Goal: Information Seeking & Learning: Check status

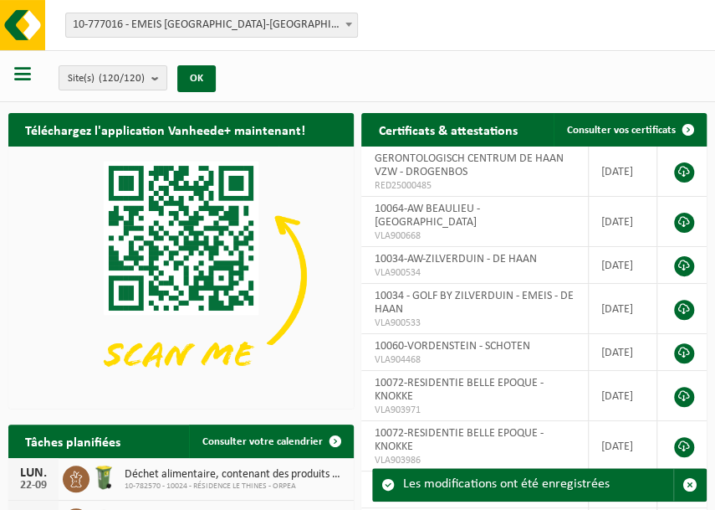
click at [351, 28] on span at bounding box center [349, 24] width 17 height 22
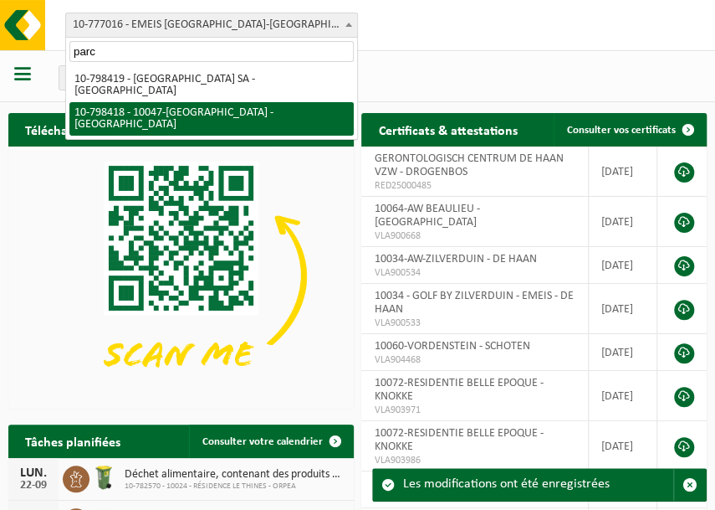
type input "parc"
select select "32980"
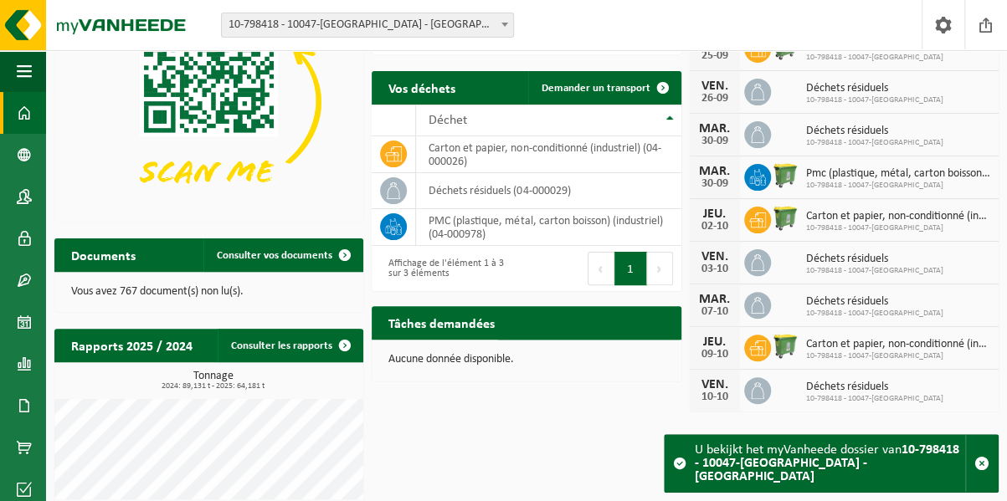
scroll to position [131, 0]
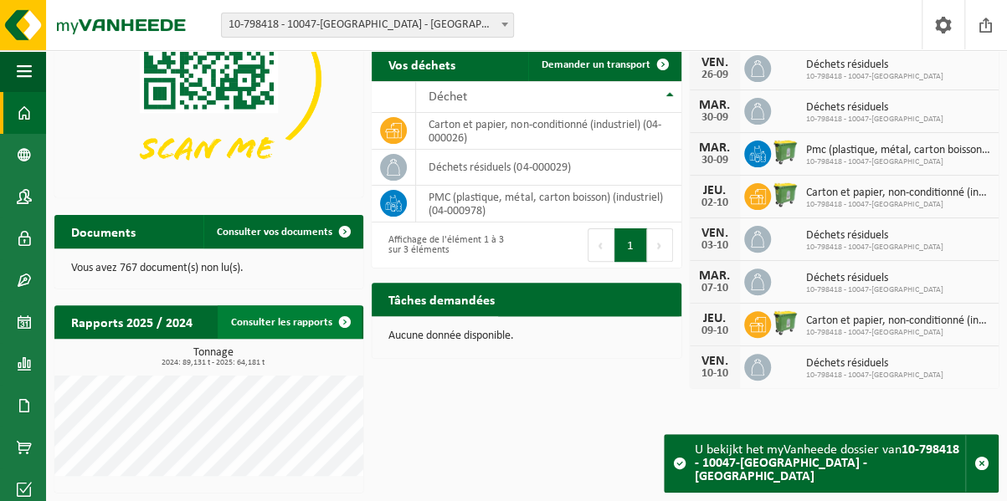
click at [308, 328] on link "Consulter les rapports" at bounding box center [290, 321] width 144 height 33
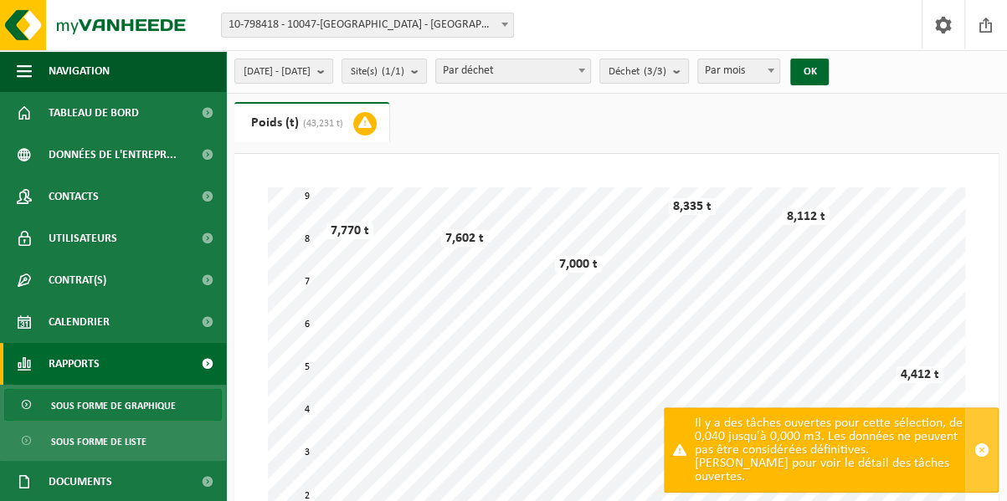
click at [985, 457] on span "button" at bounding box center [981, 450] width 15 height 15
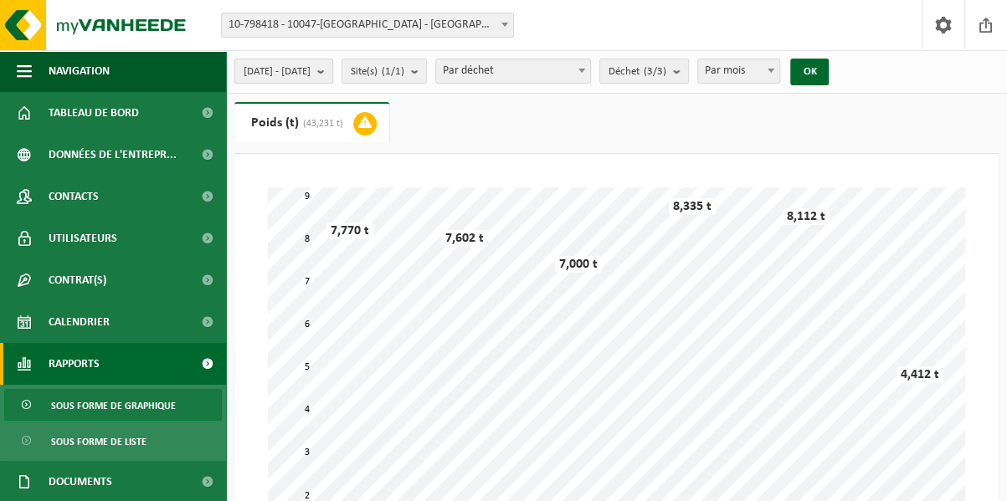
click at [332, 73] on b "submit" at bounding box center [324, 70] width 15 height 23
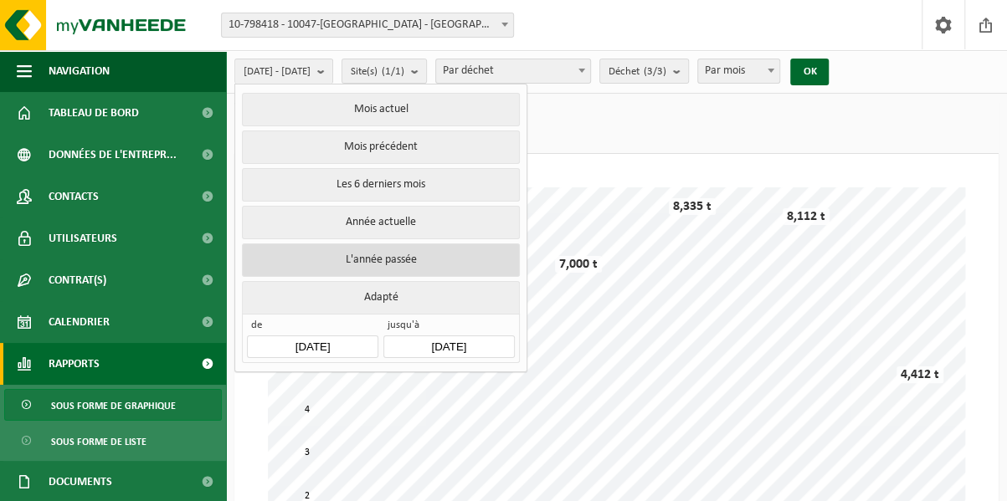
click at [392, 246] on button "L'année passée" at bounding box center [380, 259] width 277 height 33
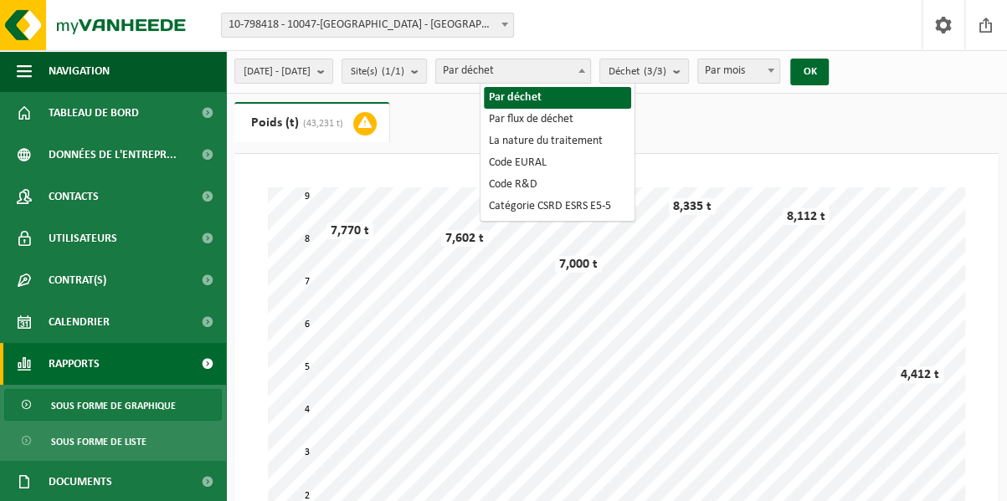
click at [585, 72] on b at bounding box center [581, 71] width 7 height 4
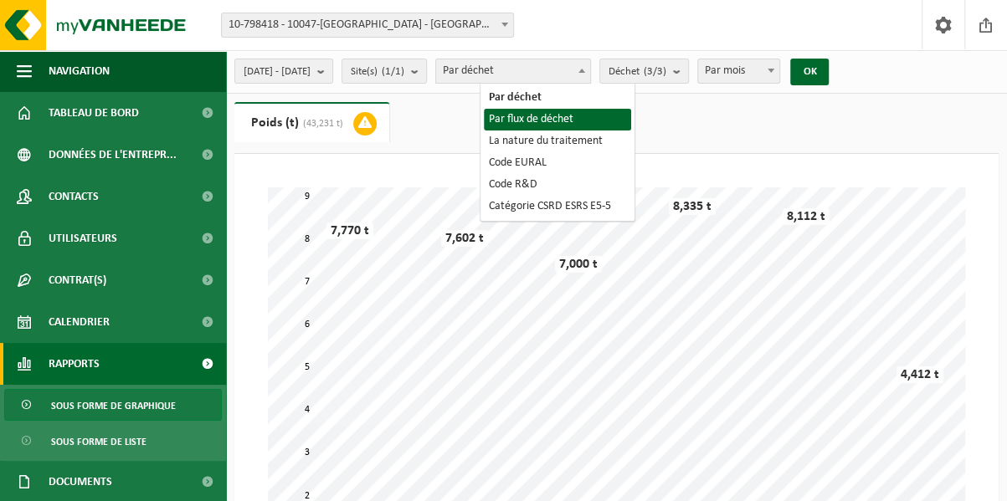
select select "2"
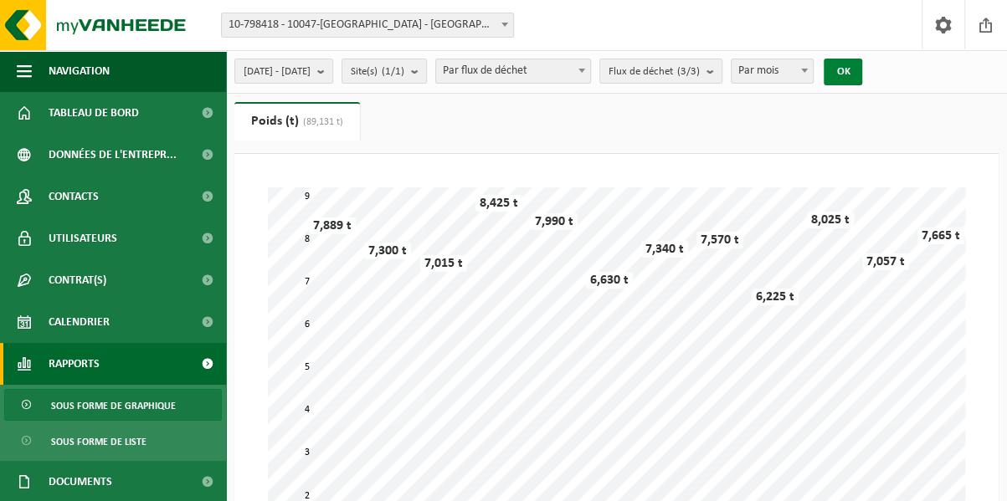
click at [862, 73] on button "OK" at bounding box center [842, 72] width 38 height 27
click at [721, 79] on b "submit" at bounding box center [713, 70] width 15 height 23
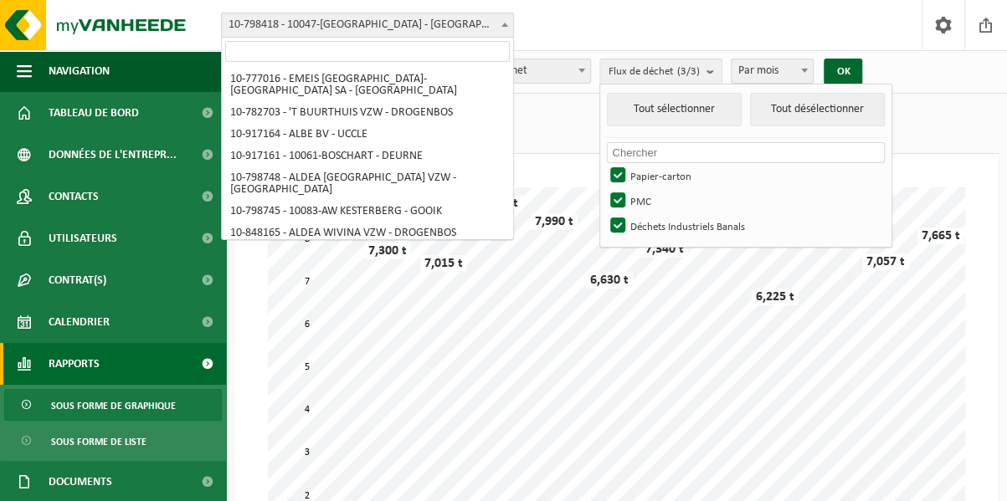
click at [505, 23] on b at bounding box center [504, 25] width 7 height 4
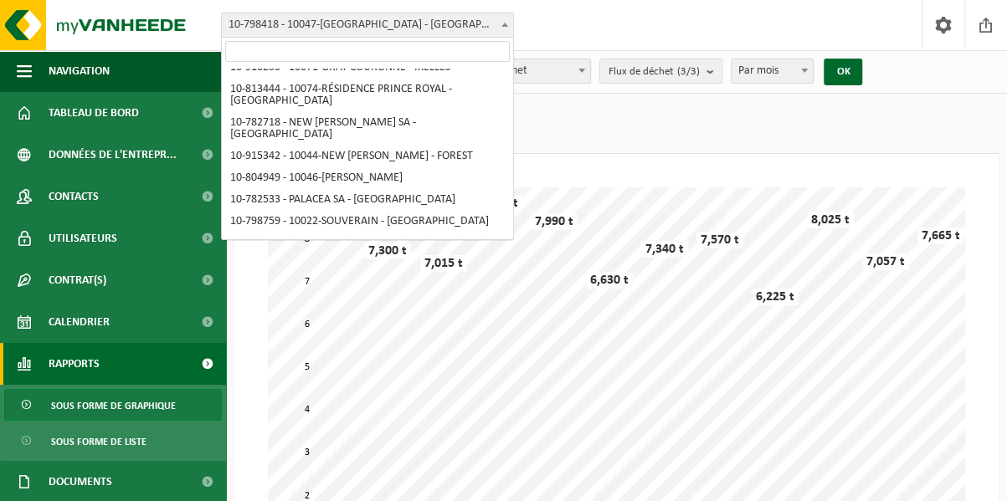
select select "32981"
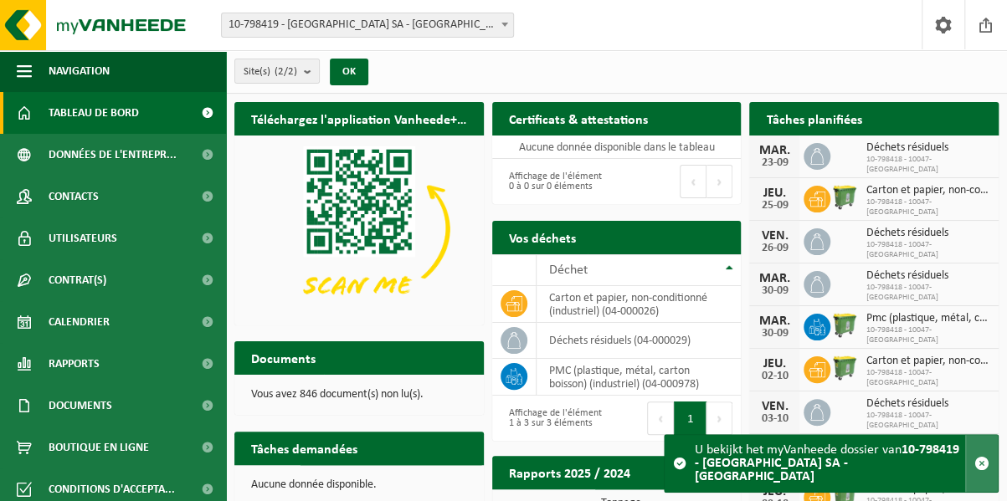
click at [977, 469] on span "button" at bounding box center [981, 463] width 15 height 15
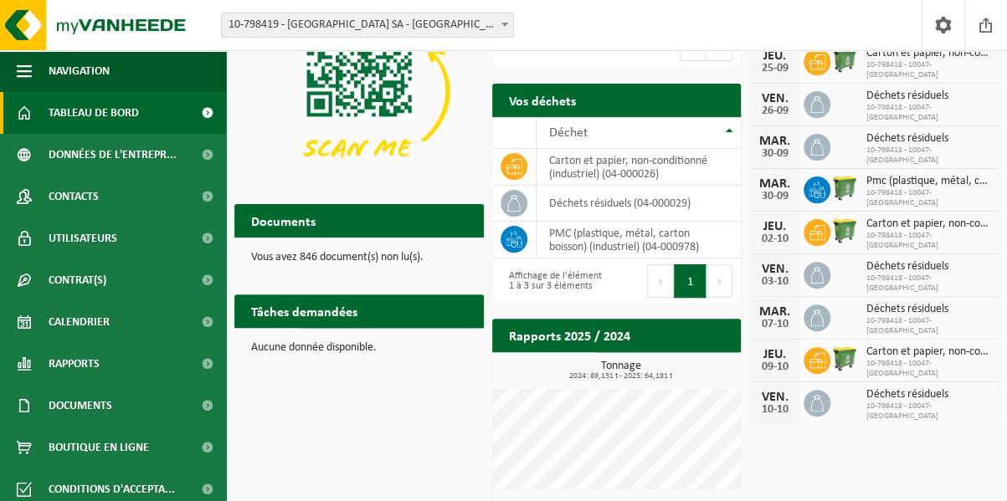
scroll to position [150, 0]
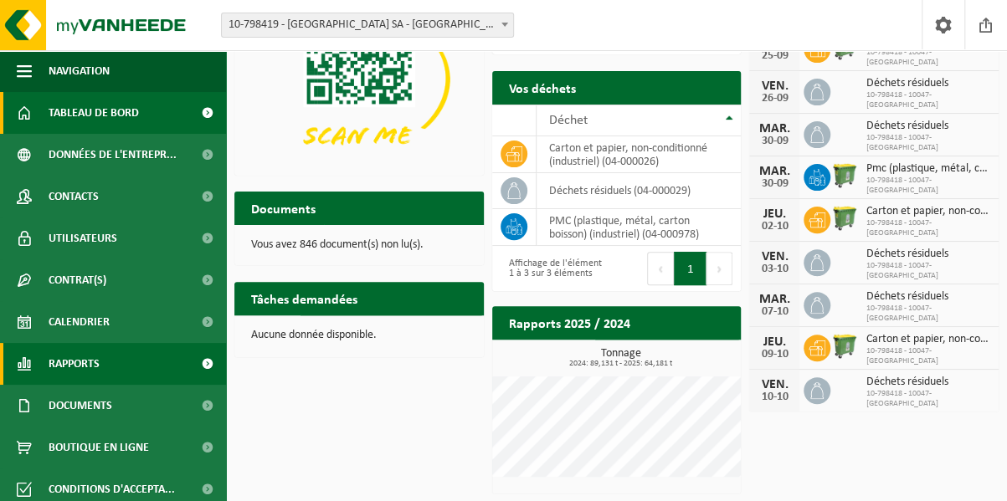
click at [147, 357] on link "Rapports" at bounding box center [113, 364] width 226 height 42
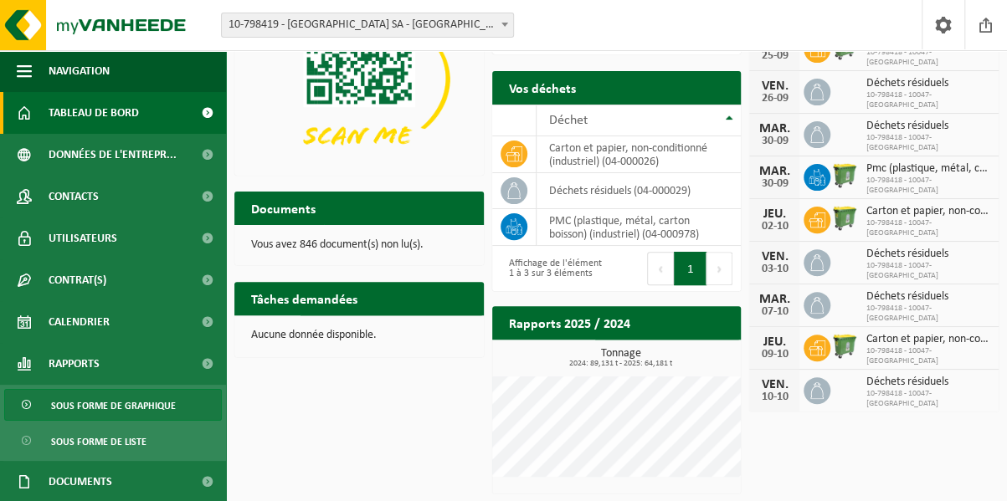
click at [147, 405] on span "Sous forme de graphique" at bounding box center [113, 406] width 125 height 32
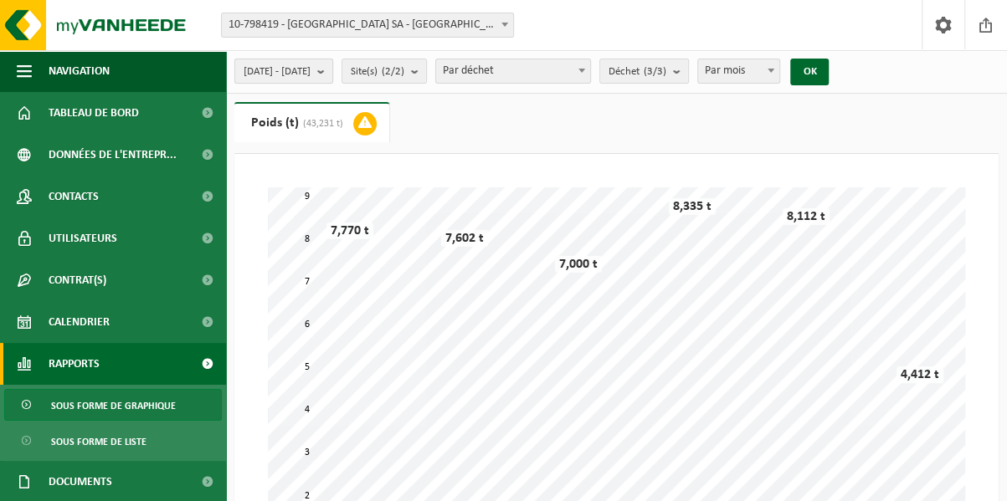
click at [332, 69] on b "submit" at bounding box center [324, 70] width 15 height 23
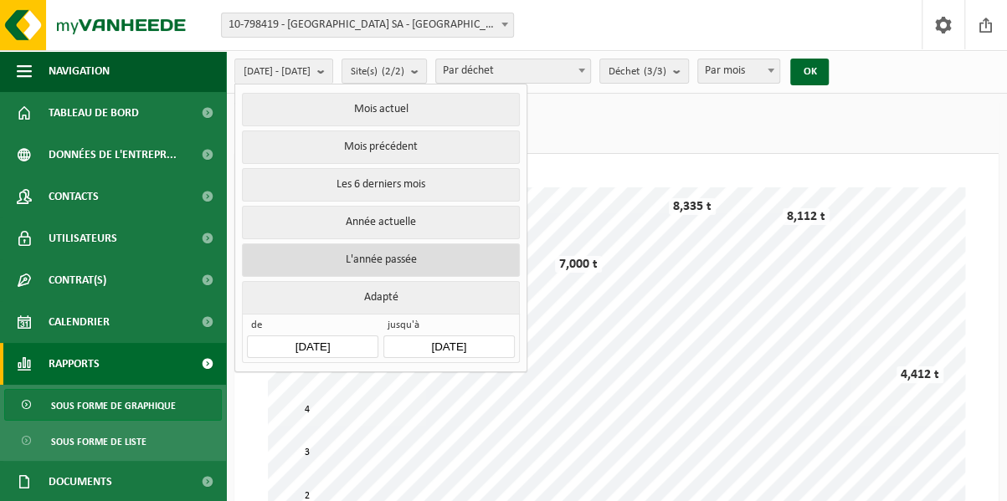
click at [400, 254] on button "L'année passée" at bounding box center [380, 259] width 277 height 33
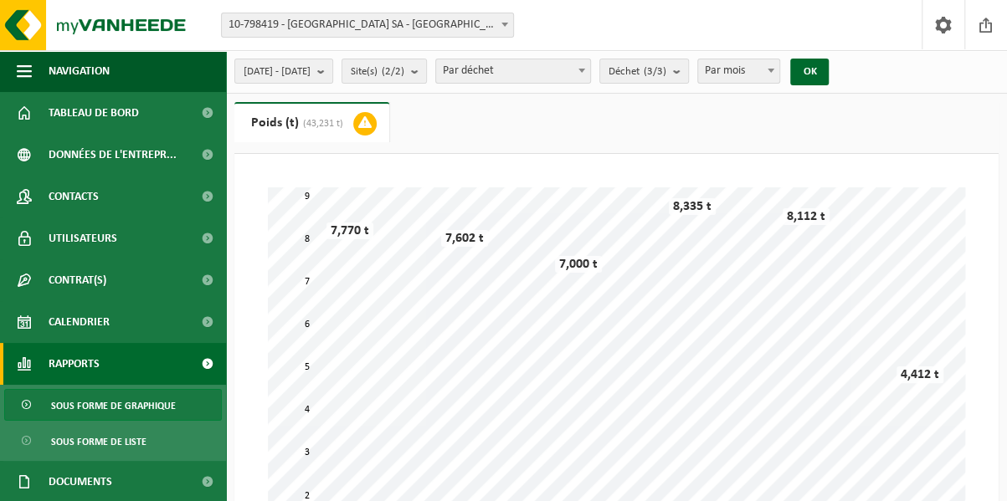
click at [590, 74] on span at bounding box center [581, 70] width 17 height 22
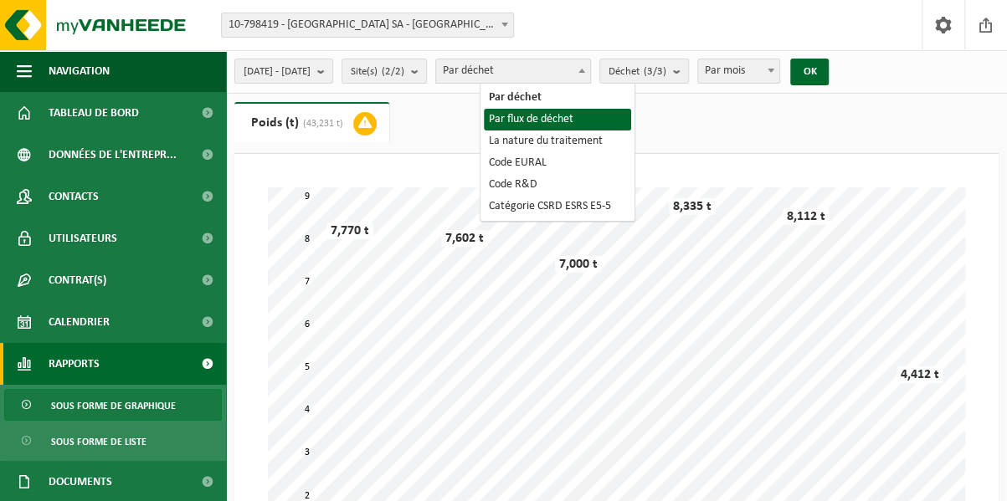
select select "2"
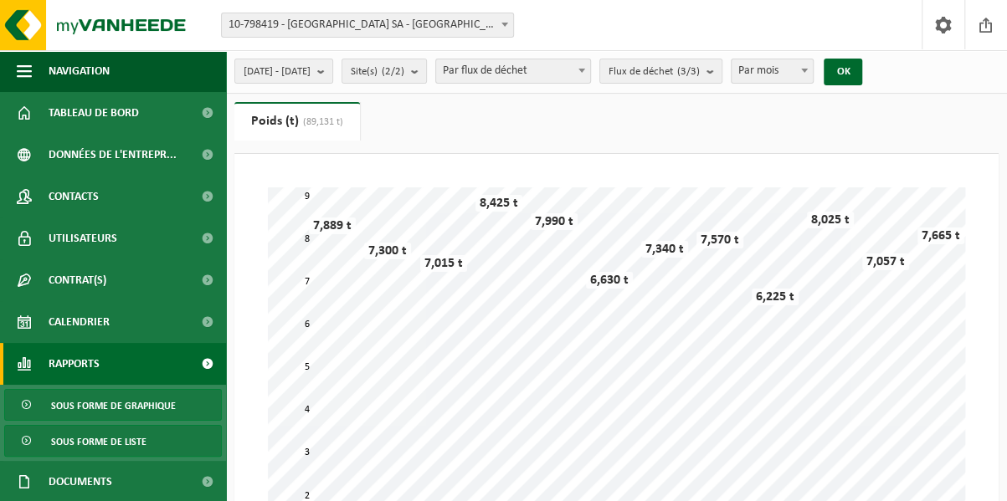
click at [144, 438] on link "Sous forme de liste" at bounding box center [113, 441] width 218 height 32
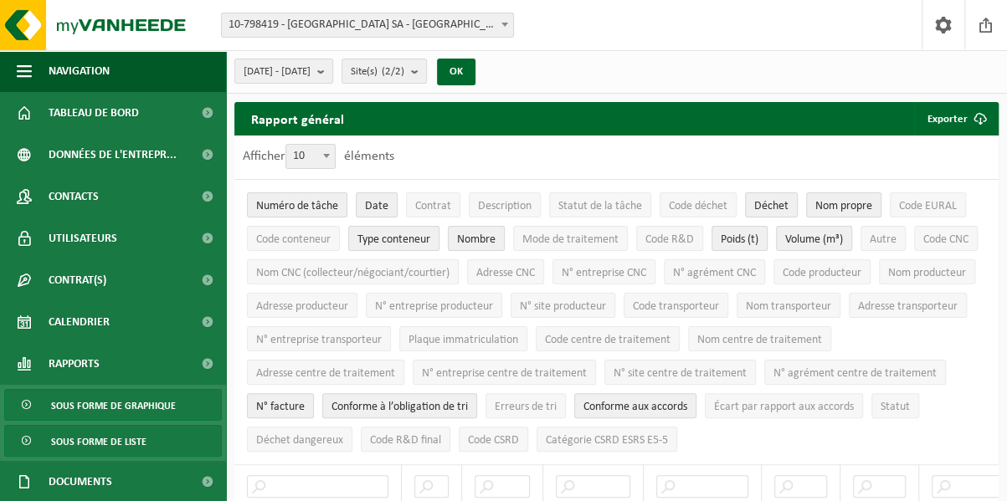
click at [142, 405] on span "Sous forme de graphique" at bounding box center [113, 406] width 125 height 32
